Goal: Find contact information: Find contact information

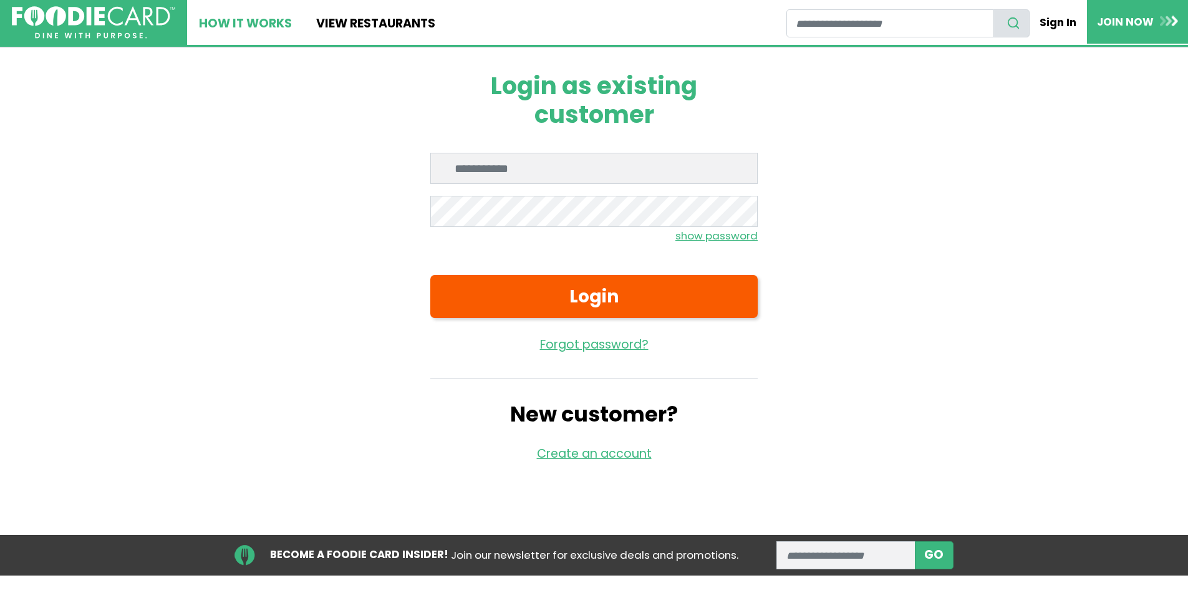
click at [263, 22] on link "How It Works" at bounding box center [245, 22] width 117 height 45
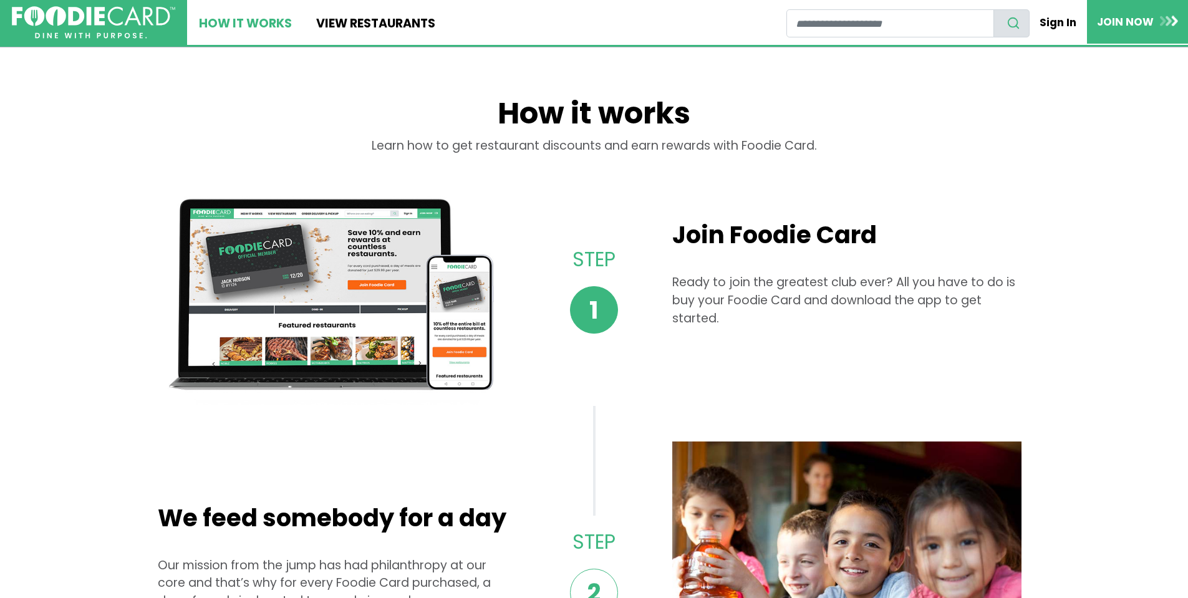
click at [241, 22] on link "How It Works" at bounding box center [245, 22] width 117 height 45
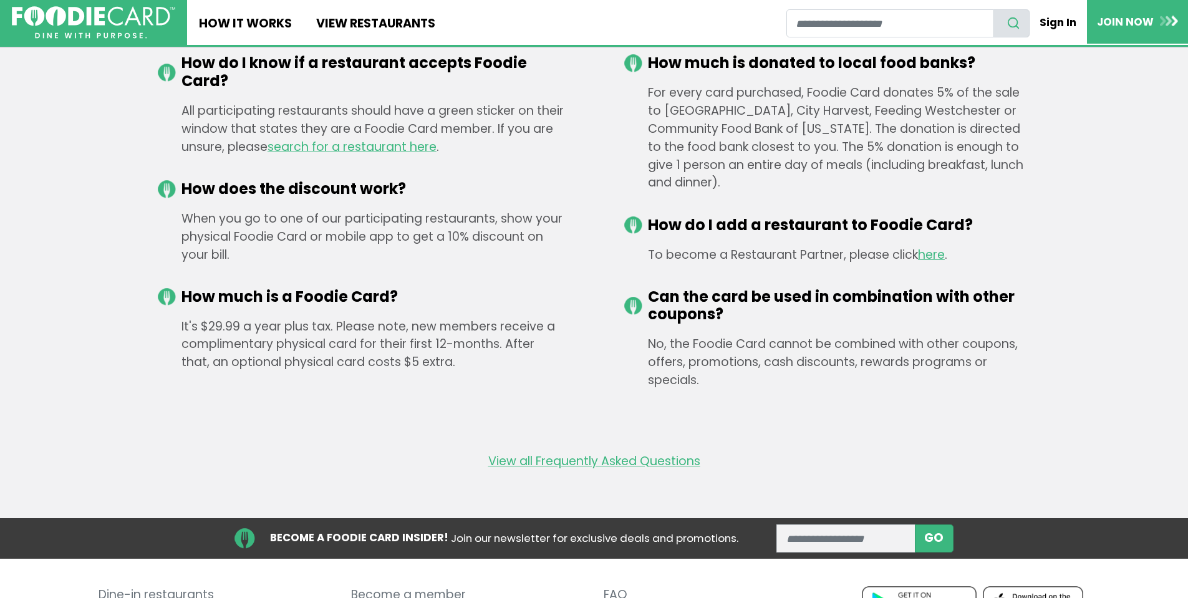
scroll to position [2073, 0]
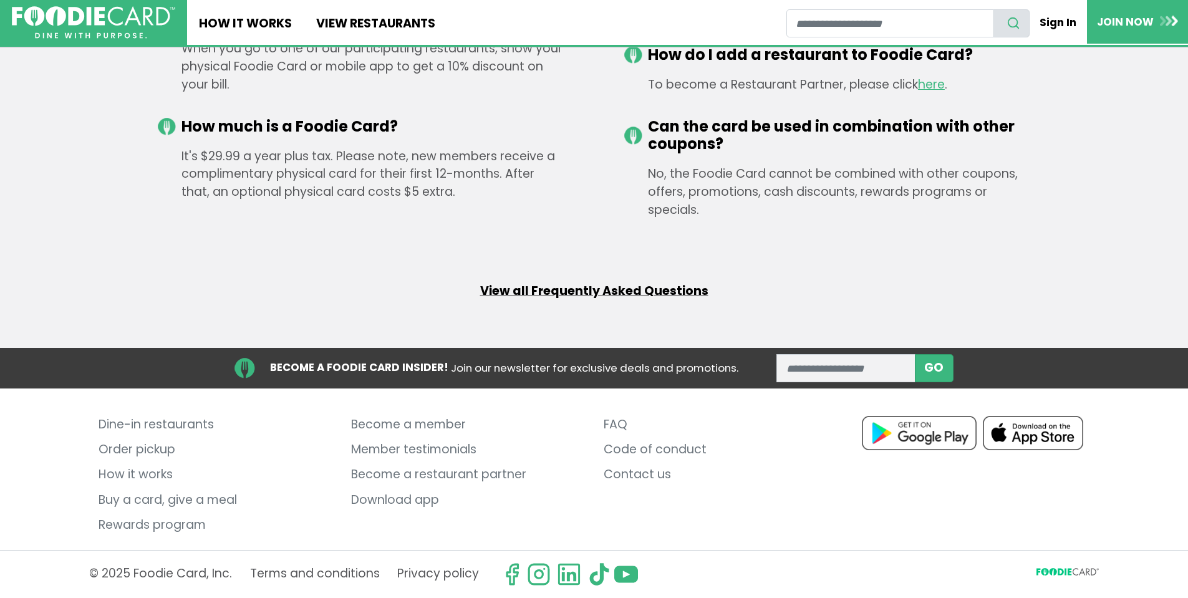
click at [612, 289] on link "View all Frequently Asked Questions" at bounding box center [594, 291] width 228 height 18
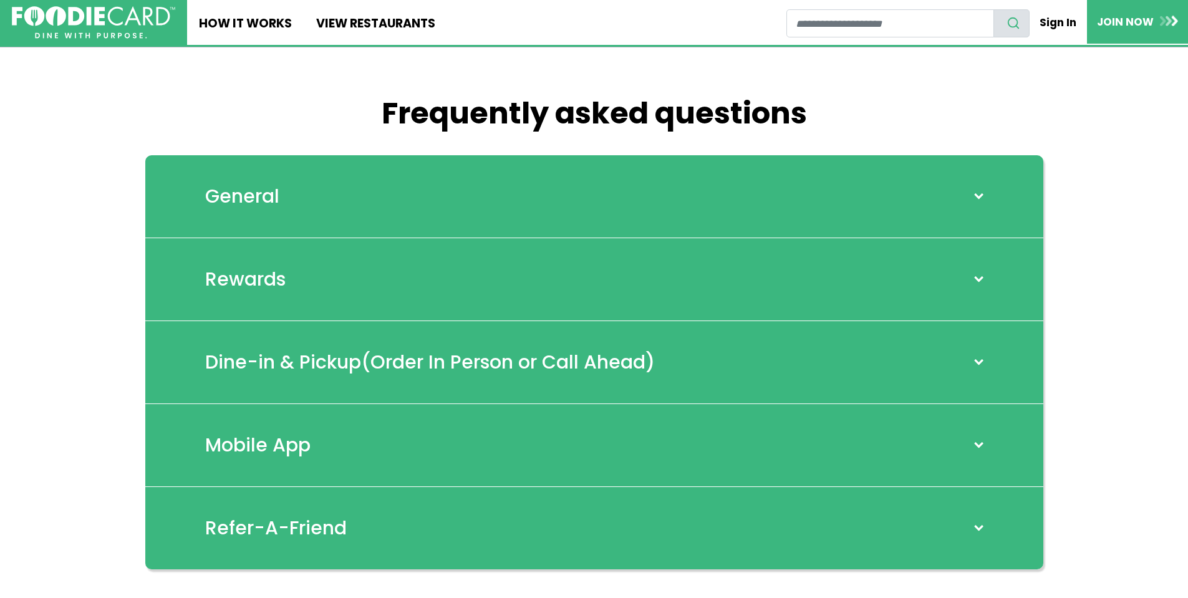
scroll to position [125, 0]
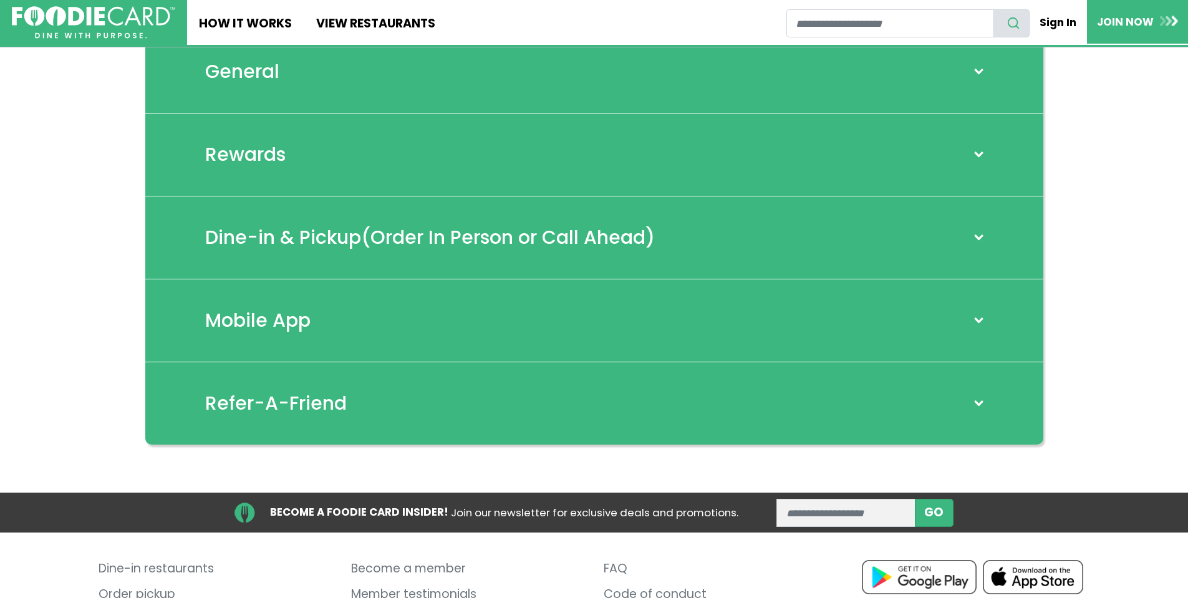
click at [981, 62] on div "General" at bounding box center [594, 72] width 898 height 83
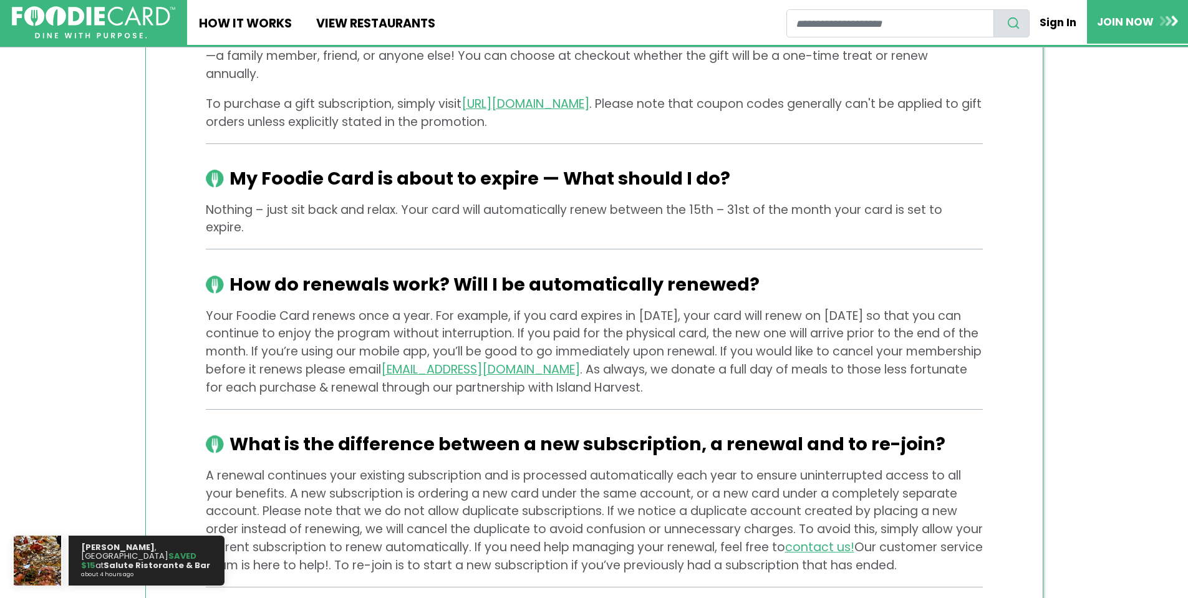
scroll to position [997, 0]
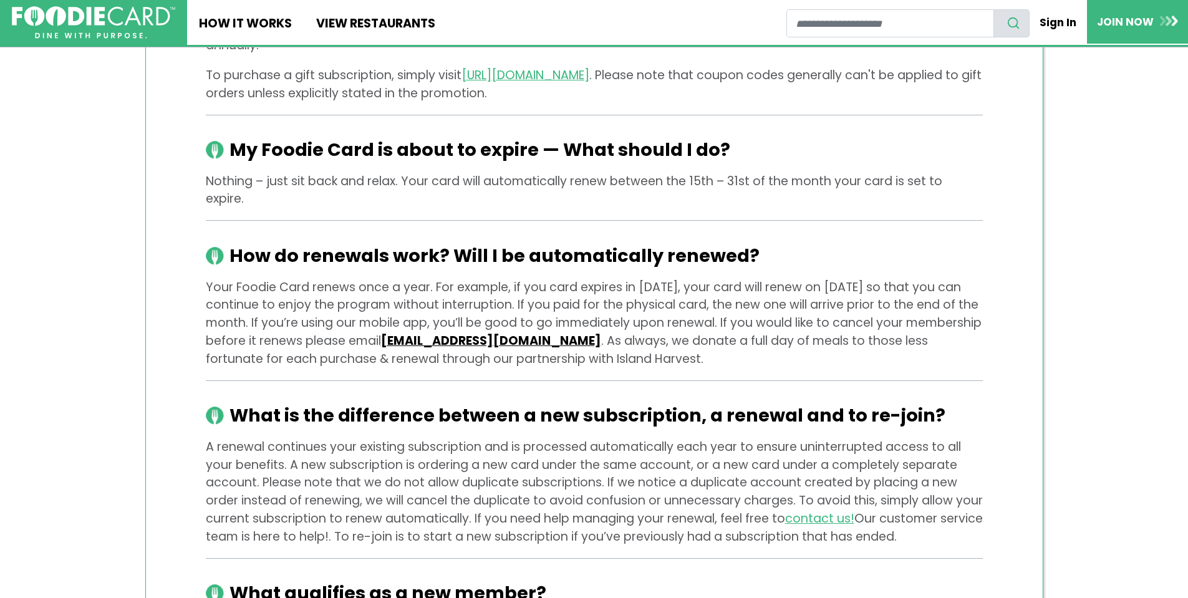
click at [566, 332] on link "hello@foodiecard.com" at bounding box center [491, 340] width 220 height 17
